Goal: Information Seeking & Learning: Check status

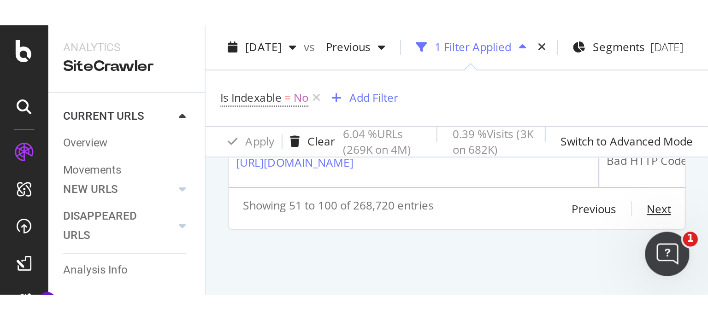
scroll to position [1695, 0]
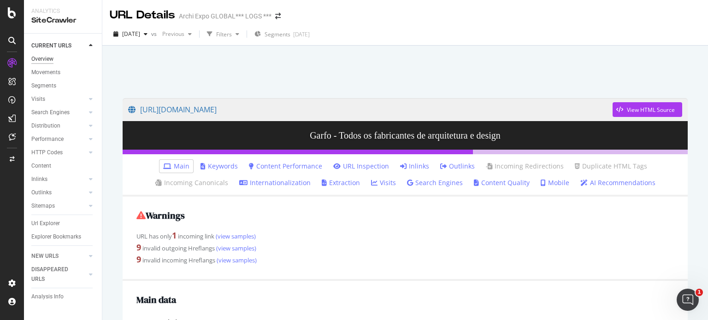
click at [50, 57] on div "Overview" at bounding box center [42, 59] width 22 height 10
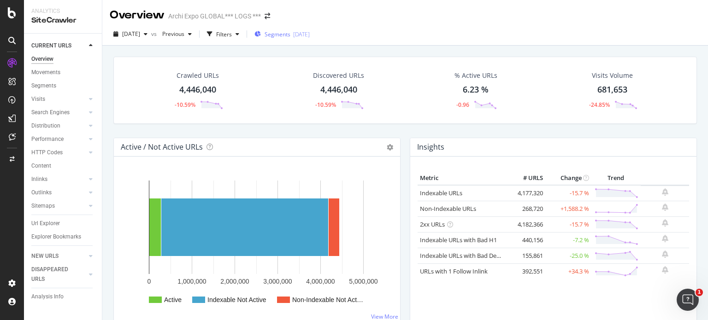
click at [290, 36] on span "Segments" at bounding box center [278, 34] width 26 height 8
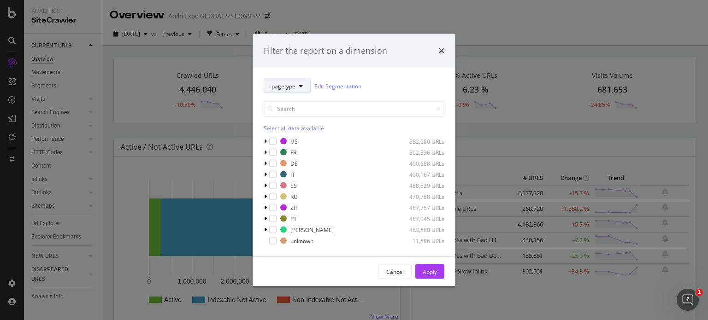
click at [300, 88] on icon "modal" at bounding box center [301, 86] width 4 height 6
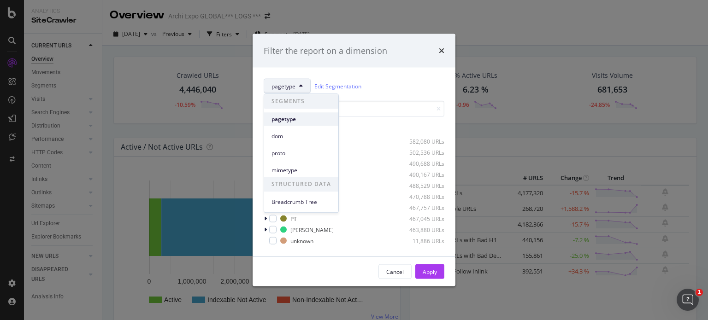
click at [309, 118] on span "pagetype" at bounding box center [301, 119] width 59 height 8
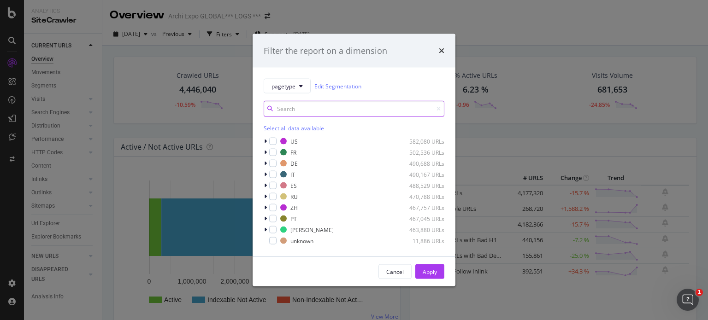
click at [323, 110] on input "modal" at bounding box center [354, 109] width 181 height 16
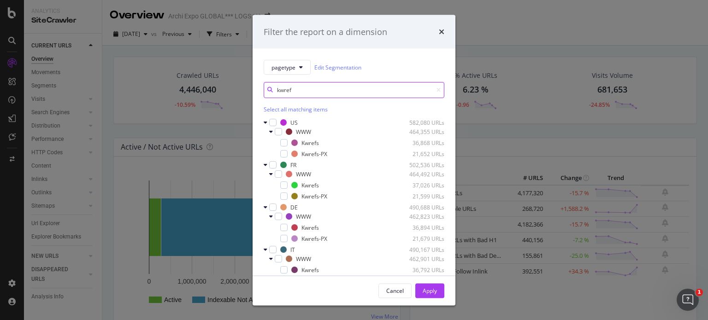
click at [346, 88] on input "kwref" at bounding box center [354, 90] width 181 height 16
type input "kwref"
click at [304, 108] on div "Select all matching items" at bounding box center [354, 110] width 181 height 8
click at [432, 293] on div "Apply" at bounding box center [430, 291] width 14 height 8
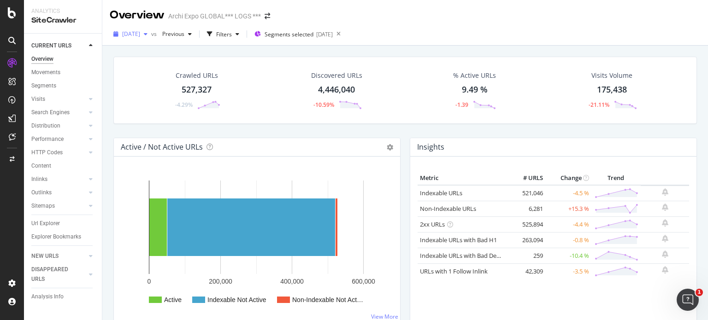
click at [140, 31] on span "[DATE]" at bounding box center [131, 34] width 18 height 8
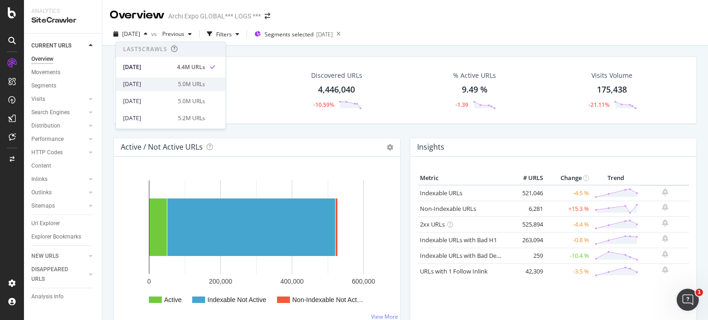
click at [149, 85] on div "[DATE]" at bounding box center [147, 84] width 49 height 8
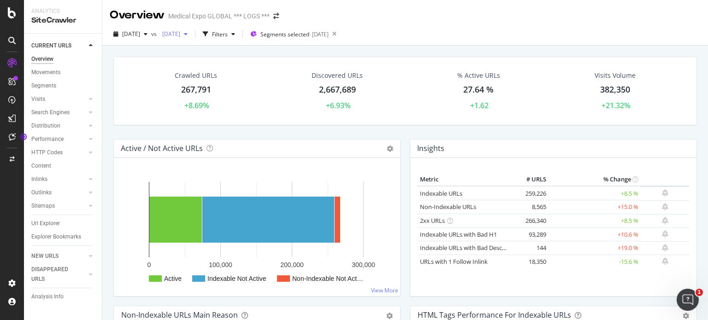
click at [180, 31] on span "2024 Jun. 24th" at bounding box center [170, 34] width 22 height 8
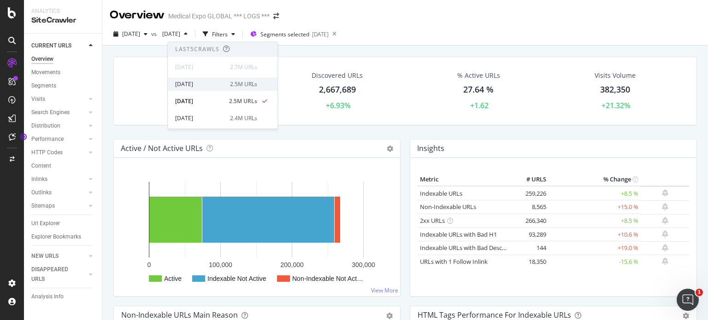
click at [195, 81] on div "2024 Oct. 14th" at bounding box center [199, 84] width 49 height 8
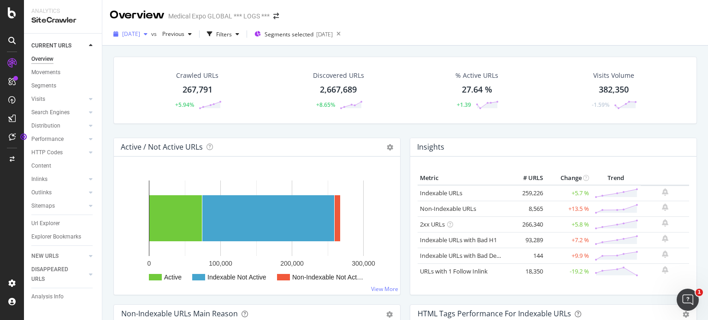
click at [140, 33] on span "2025 Jun. 4th" at bounding box center [131, 34] width 18 height 8
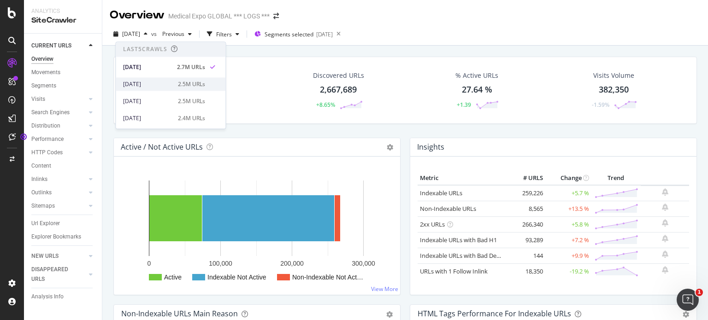
click at [142, 84] on div "2024 Oct. 14th" at bounding box center [147, 84] width 49 height 8
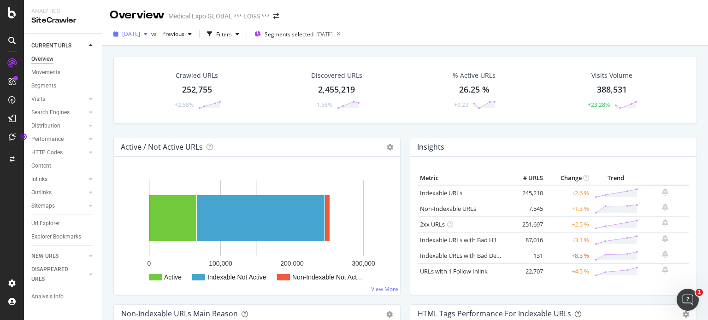
click at [140, 31] on span "2024 Oct. 14th" at bounding box center [131, 34] width 18 height 8
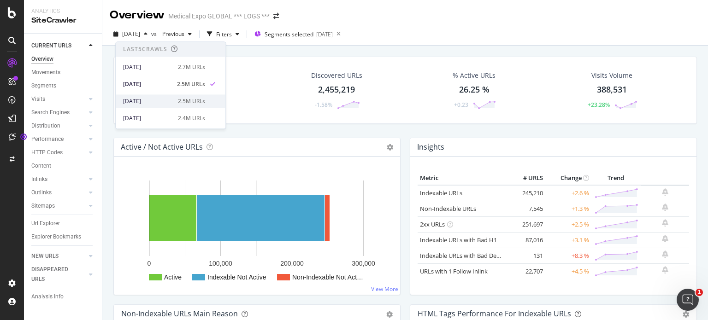
click at [151, 102] on div "2024 Jun. 24th" at bounding box center [147, 101] width 49 height 8
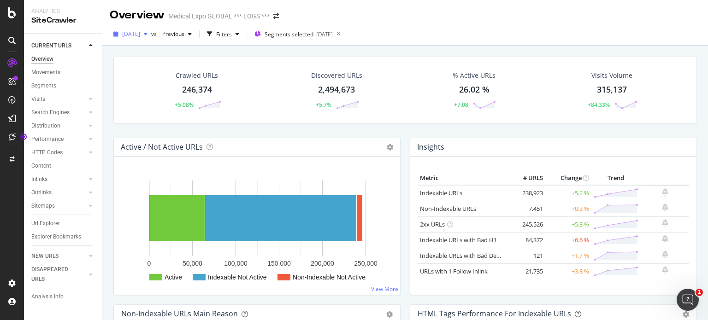
click at [151, 34] on div "button" at bounding box center [145, 34] width 11 height 6
click at [409, 3] on div "Overview Medical Expo GLOBAL *** LOGS ***" at bounding box center [405, 11] width 606 height 23
click at [151, 40] on div "2024 Jun. 24th" at bounding box center [130, 34] width 41 height 14
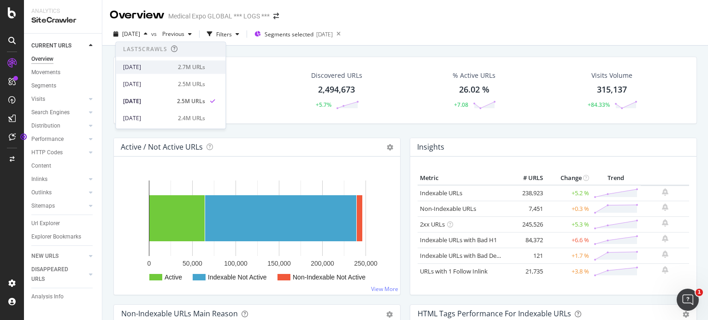
click at [165, 68] on div "2025 Jun. 4th" at bounding box center [147, 67] width 49 height 8
